Goal: Information Seeking & Learning: Learn about a topic

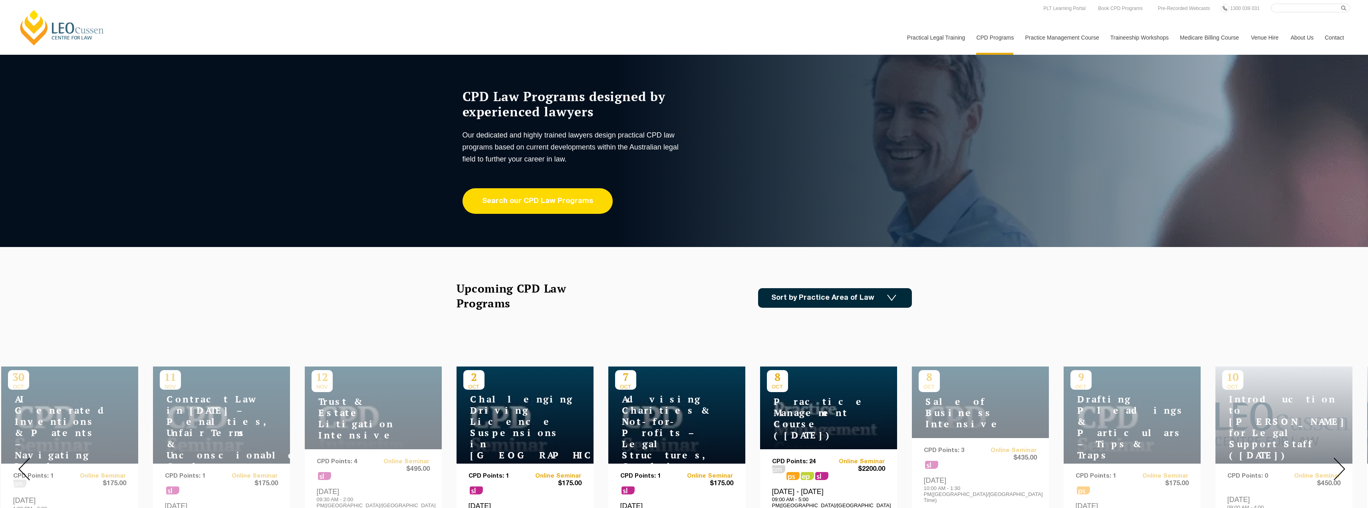
click at [520, 200] on link "Search our CPD Law Programs" at bounding box center [538, 201] width 150 height 26
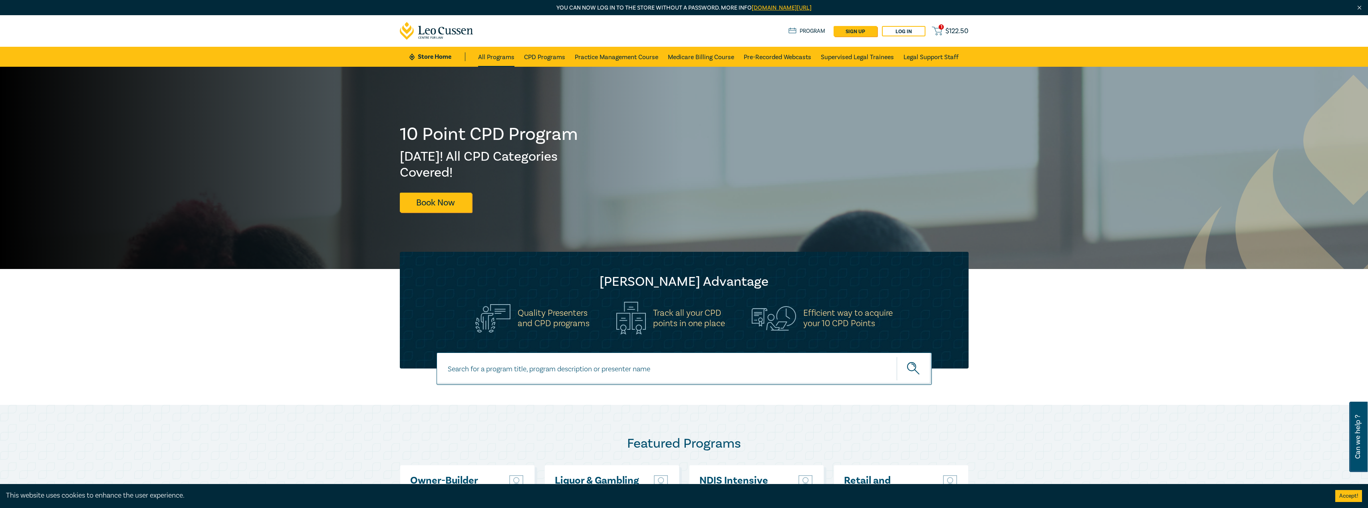
click at [498, 58] on link "All Programs" at bounding box center [496, 57] width 36 height 20
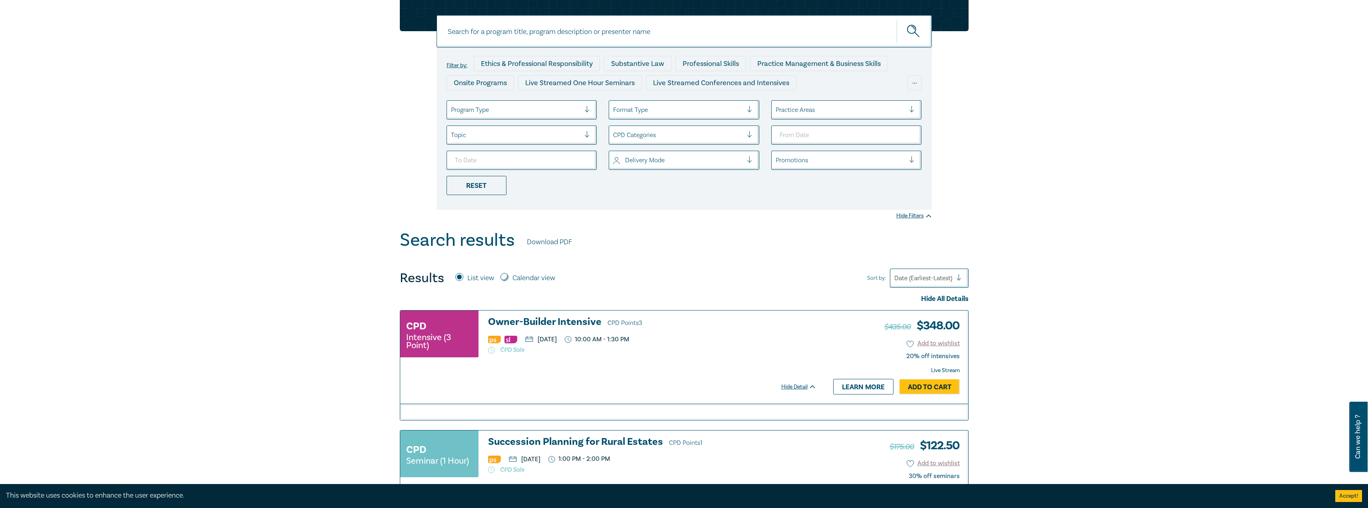
scroll to position [80, 0]
click at [811, 111] on div at bounding box center [841, 109] width 130 height 10
click at [809, 105] on div "Practice Areas" at bounding box center [841, 110] width 138 height 14
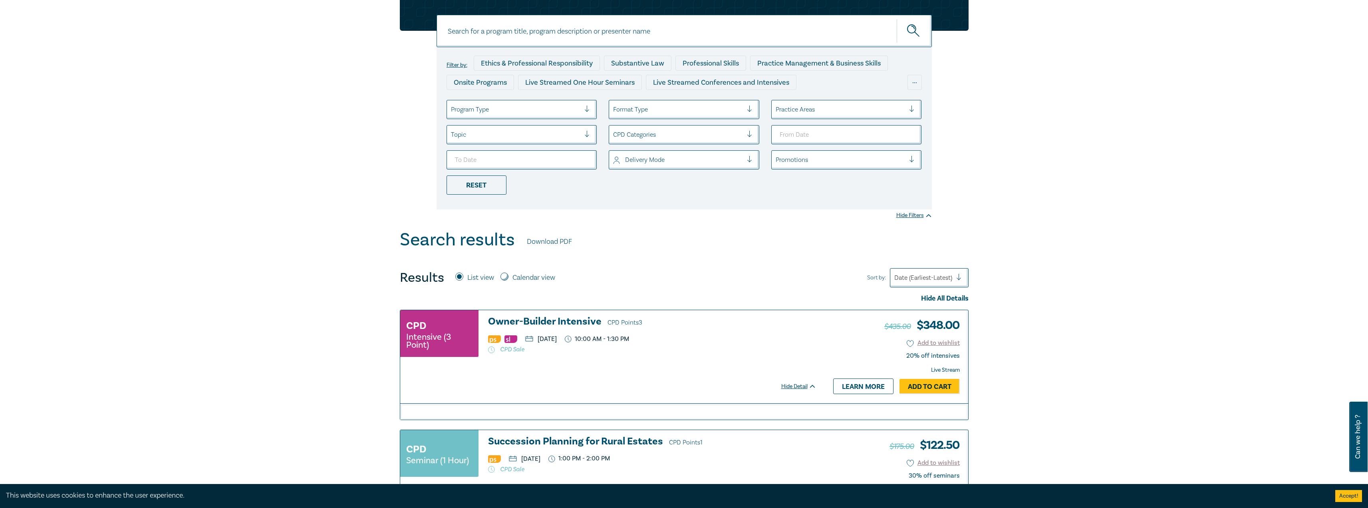
click at [1028, 172] on div "Filter by: Ethics & Professional Responsibility Substantive Law Professional Sk…" at bounding box center [684, 108] width 1368 height 243
